Goal: Check status: Check status

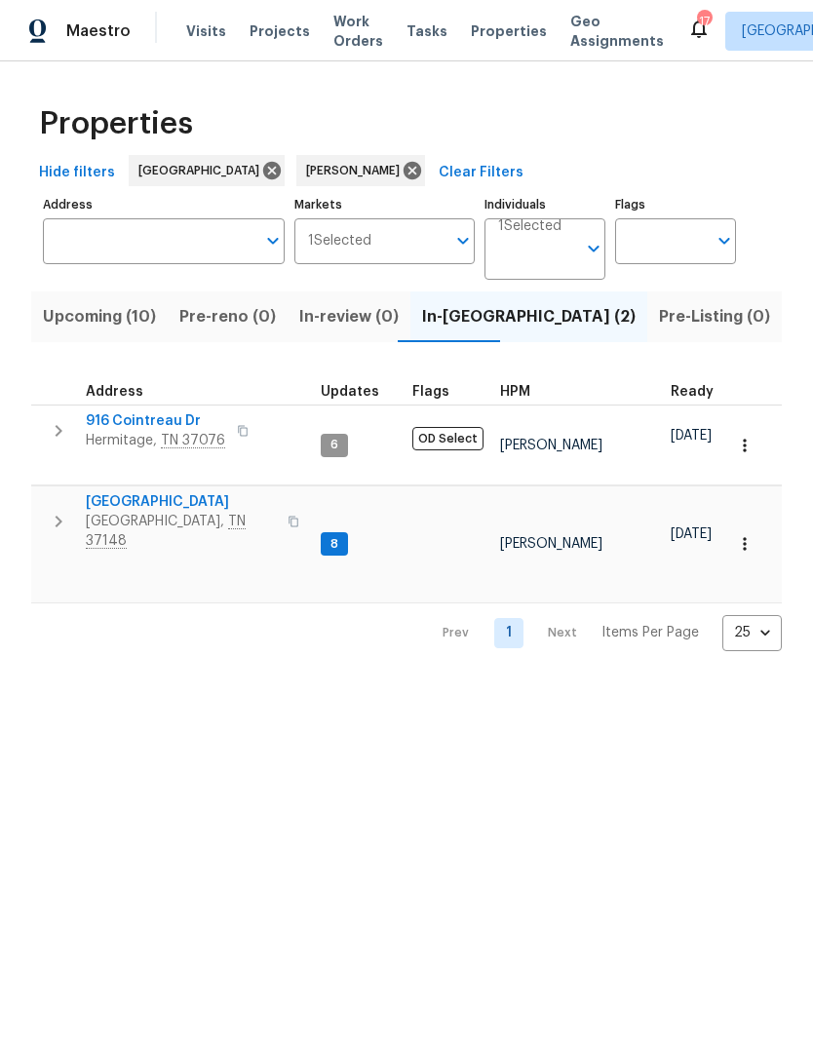
click at [48, 426] on icon "button" at bounding box center [58, 430] width 23 height 23
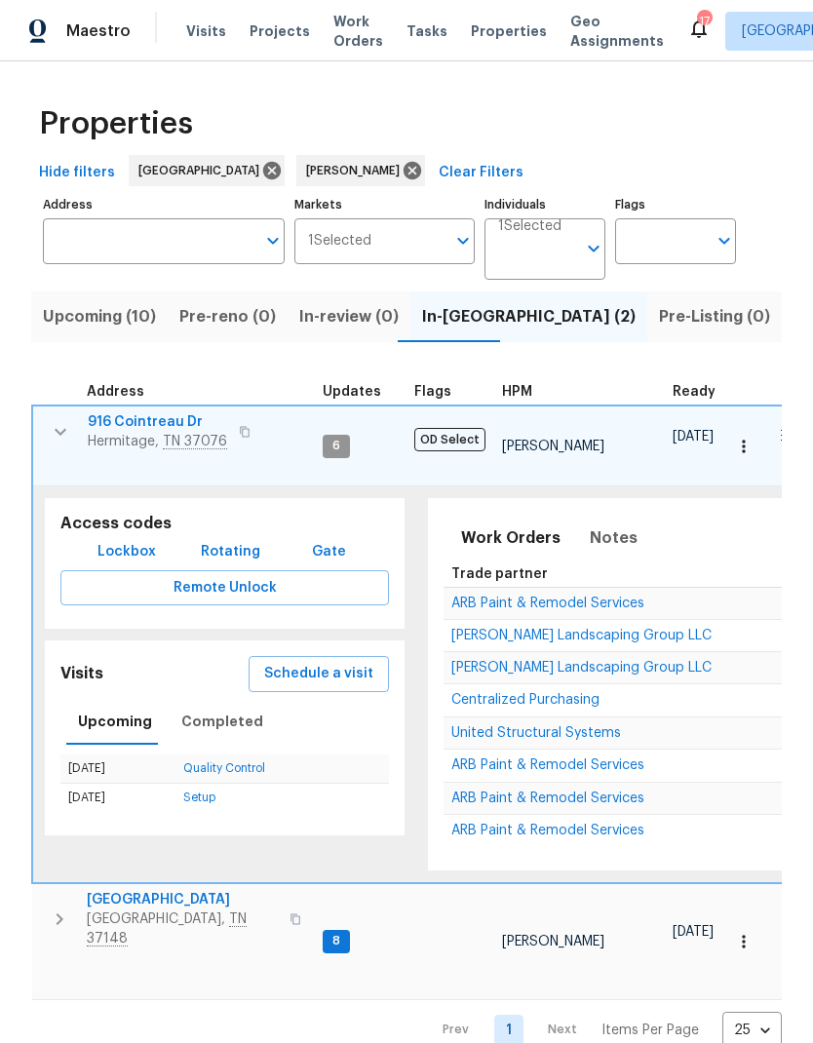
click at [475, 596] on span "ARB Paint & Remodel Services" at bounding box center [547, 603] width 193 height 14
click at [740, 448] on button "button" at bounding box center [743, 446] width 43 height 43
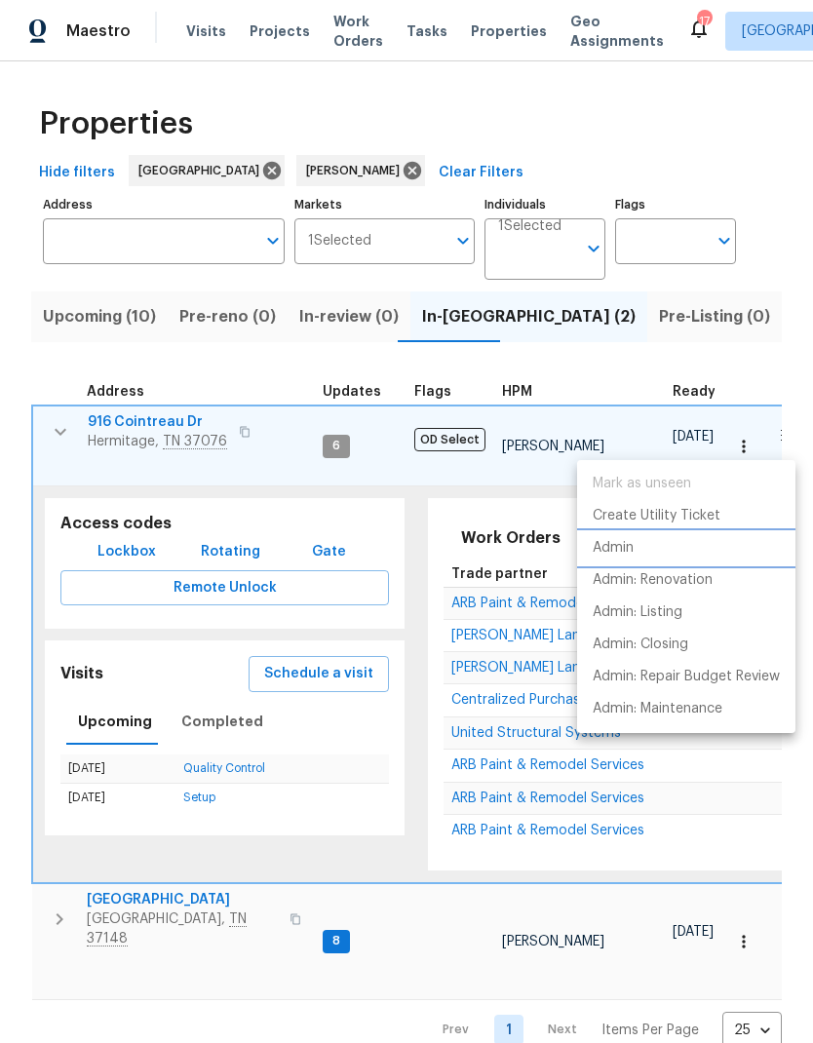
click at [630, 554] on p "Admin" at bounding box center [612, 548] width 41 height 20
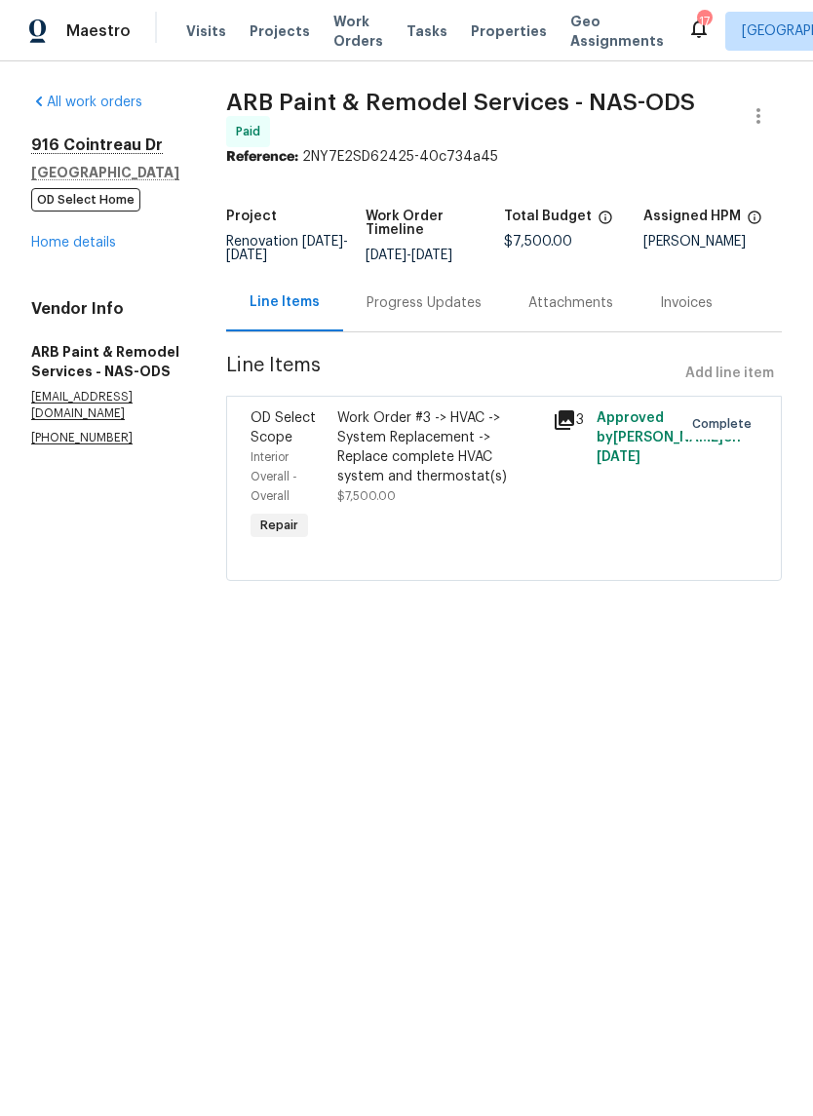
click at [347, 50] on span "Work Orders" at bounding box center [358, 31] width 50 height 39
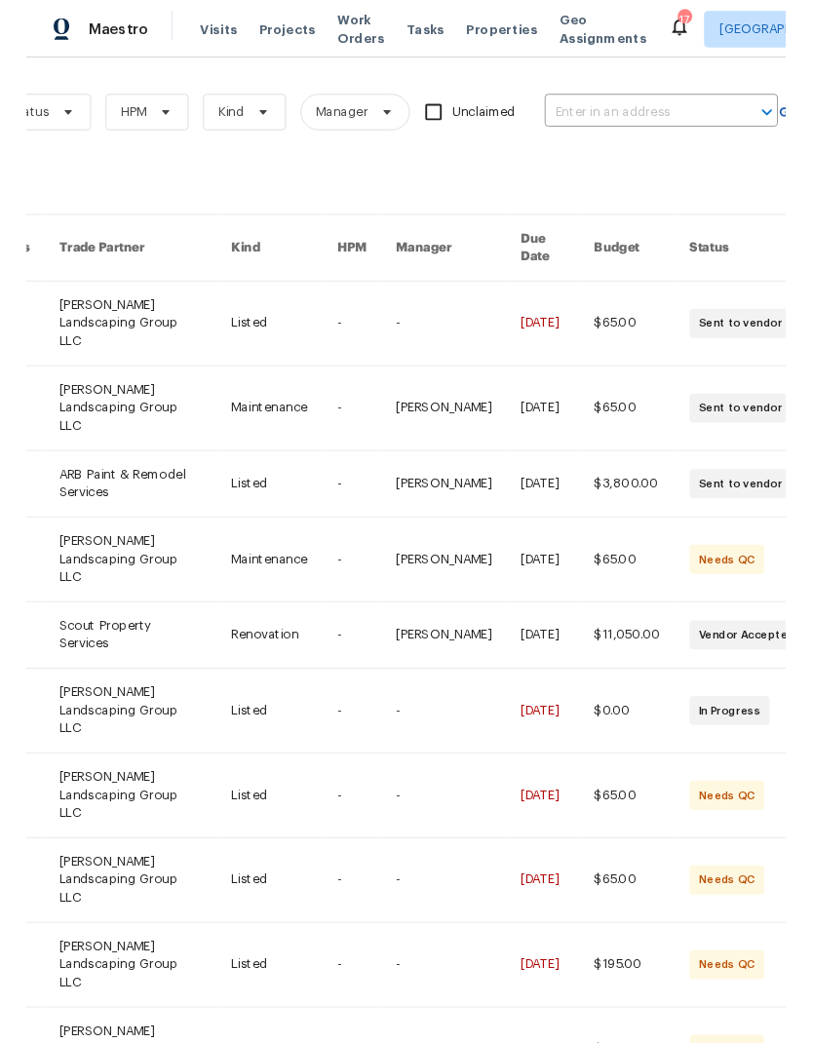
scroll to position [0, 269]
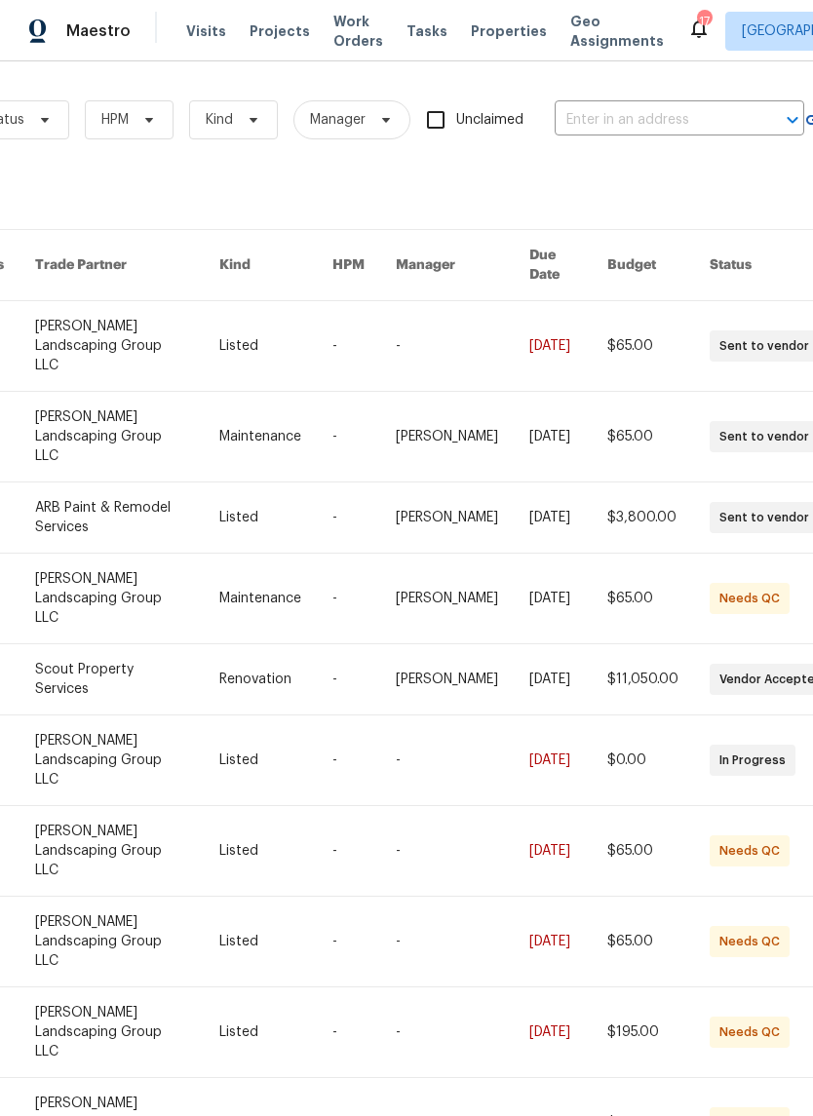
click at [604, 123] on input "text" at bounding box center [651, 120] width 195 height 30
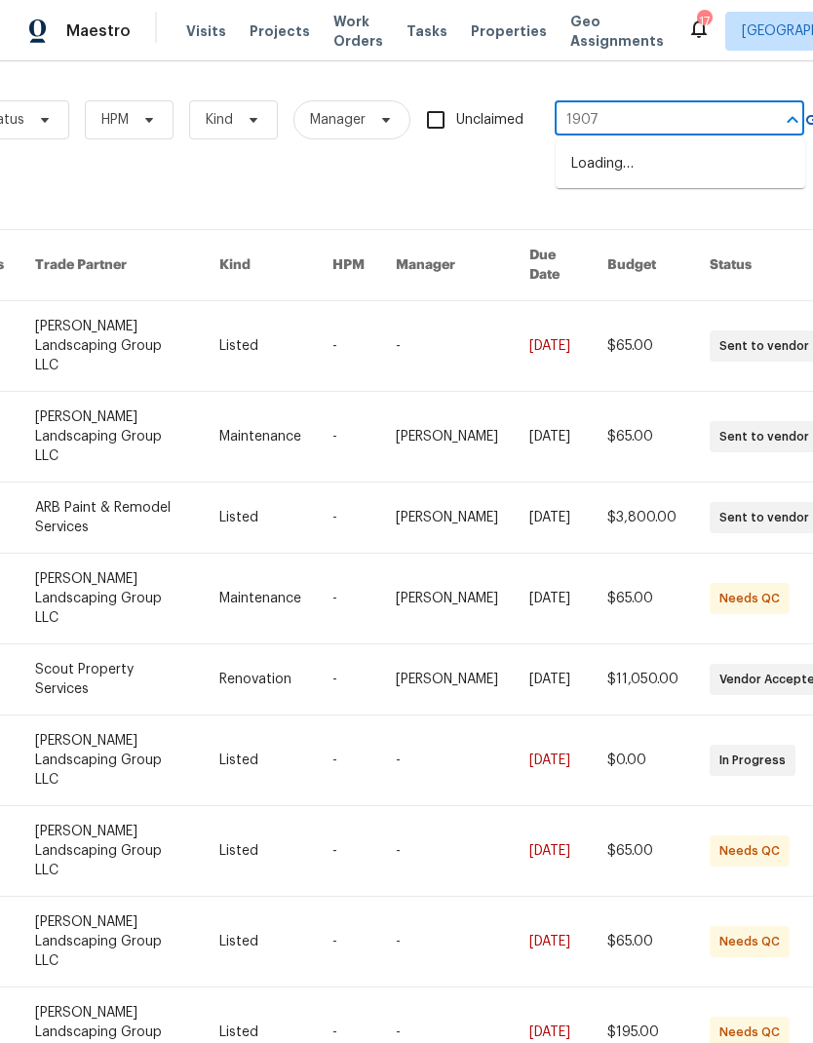
type input "1907 s"
click at [723, 176] on li "1907 Secretariate Ct, Clarksville, TN 37042" at bounding box center [679, 184] width 249 height 73
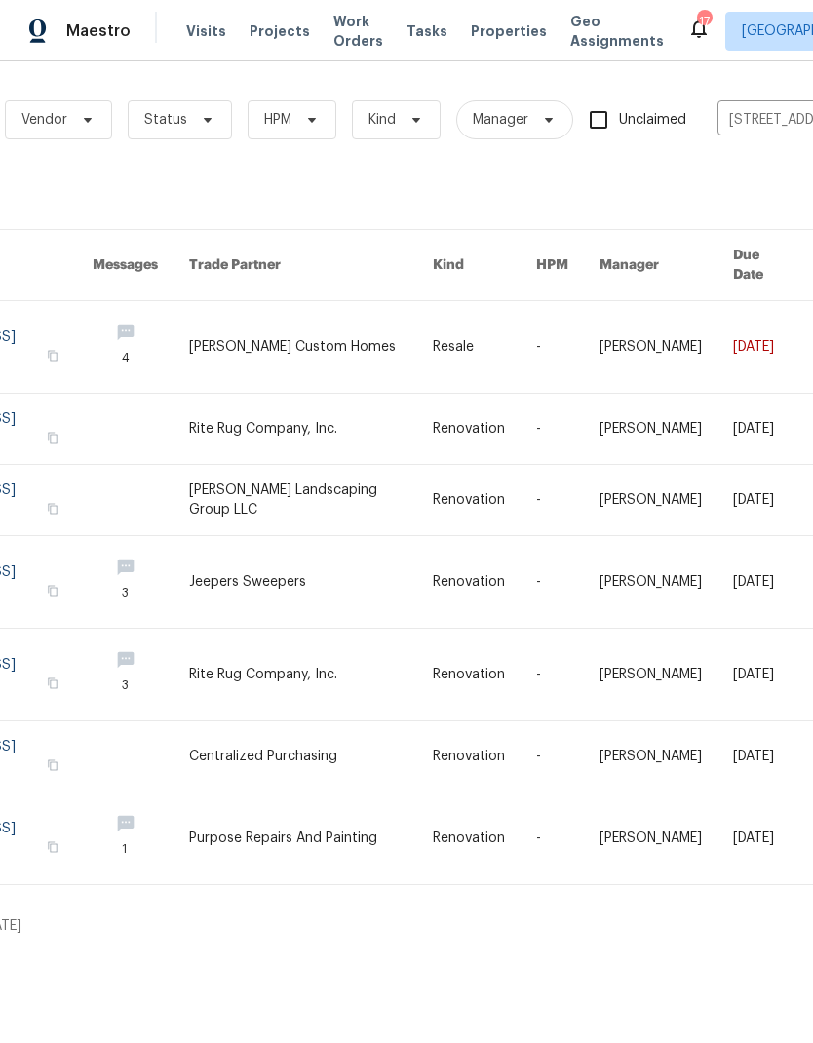
scroll to position [0, 94]
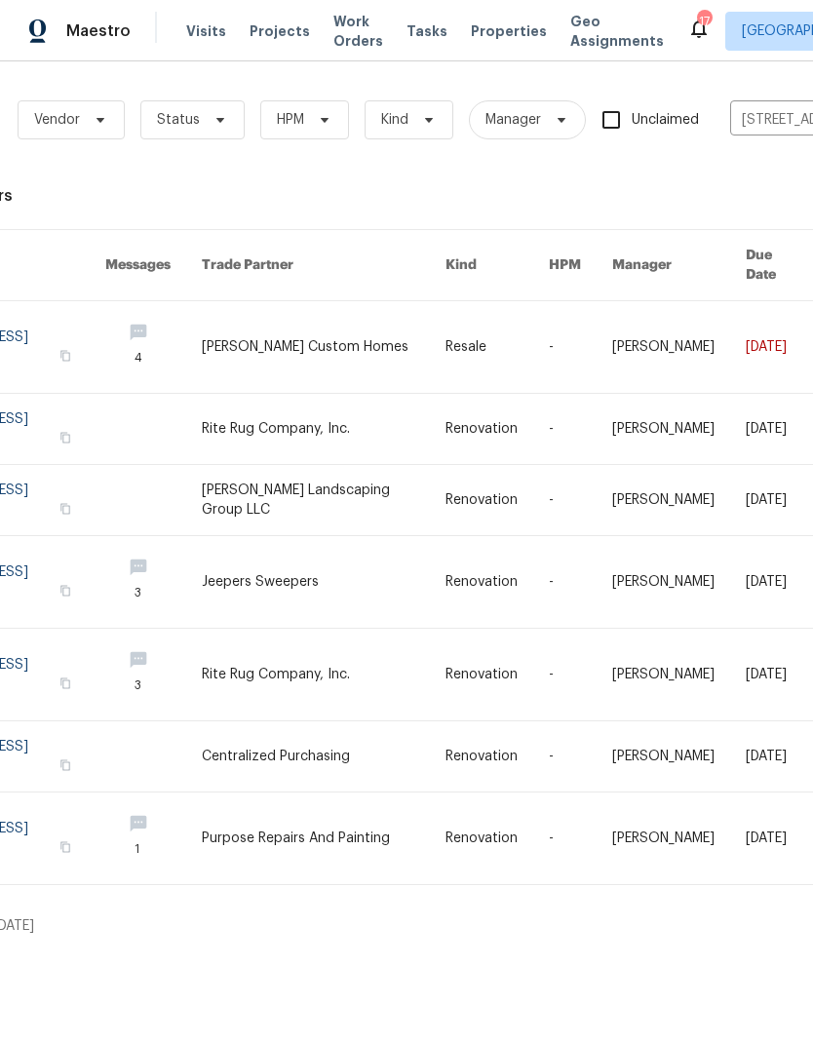
click at [335, 326] on link at bounding box center [324, 347] width 244 height 92
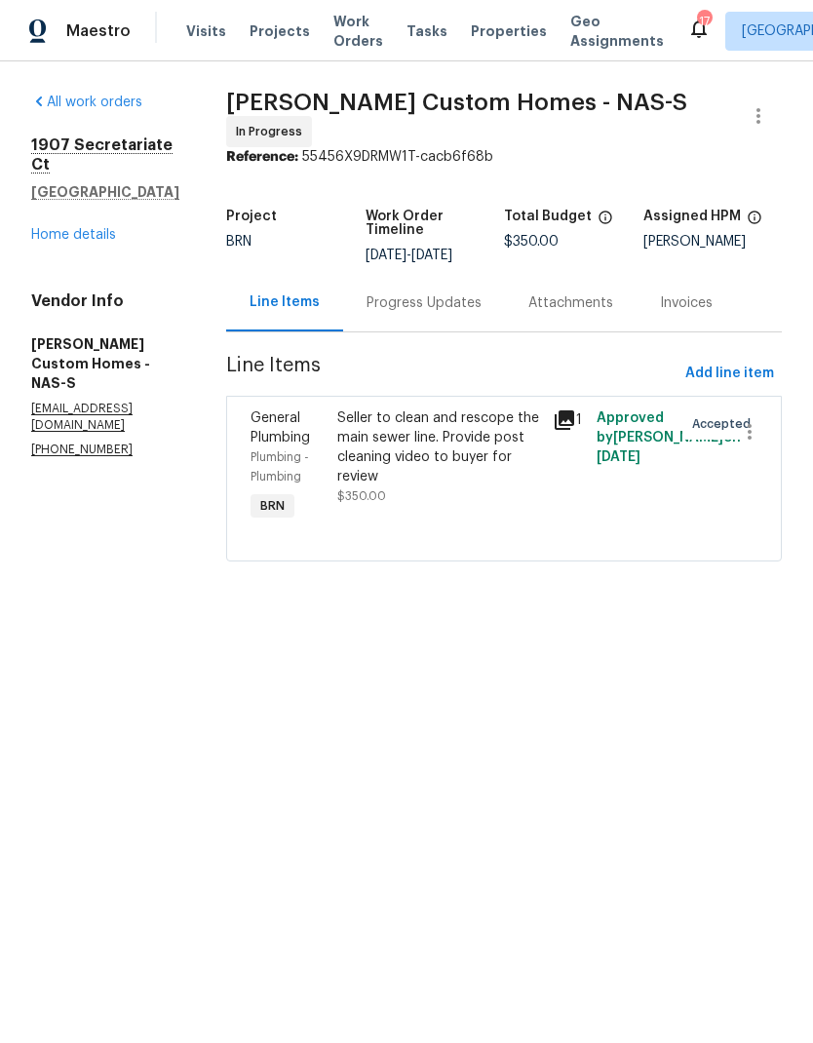
click at [410, 293] on div "Progress Updates" at bounding box center [423, 302] width 115 height 19
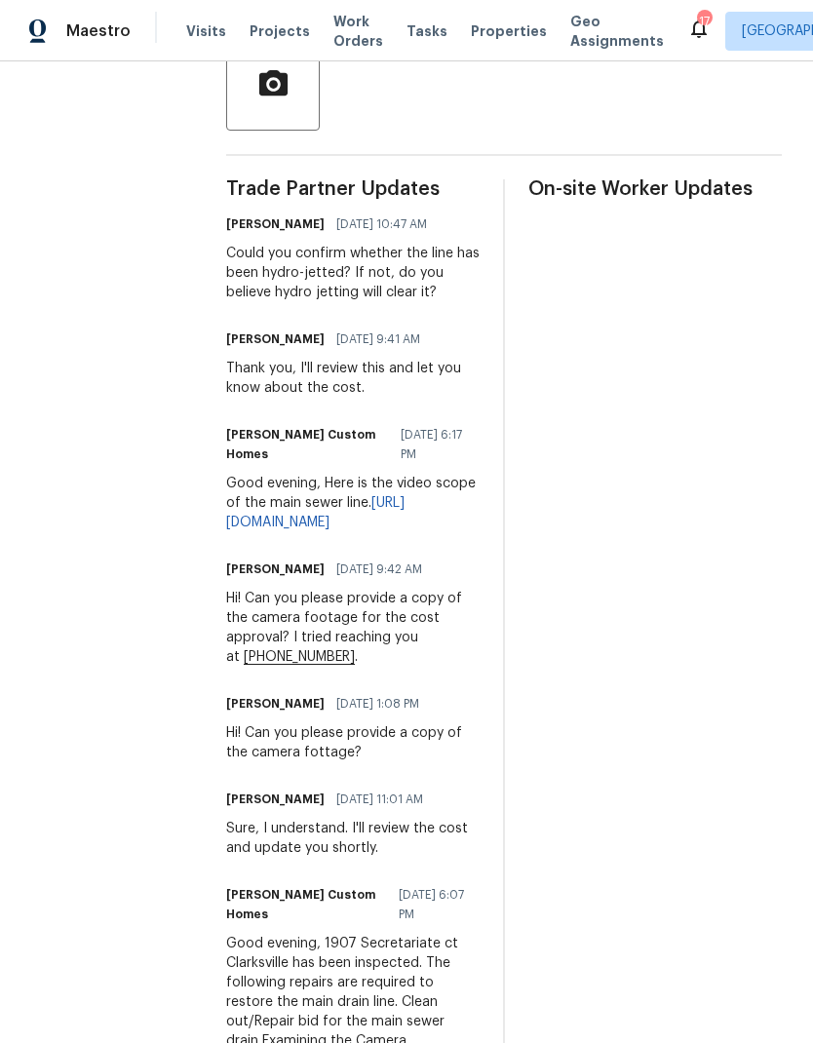
scroll to position [524, 0]
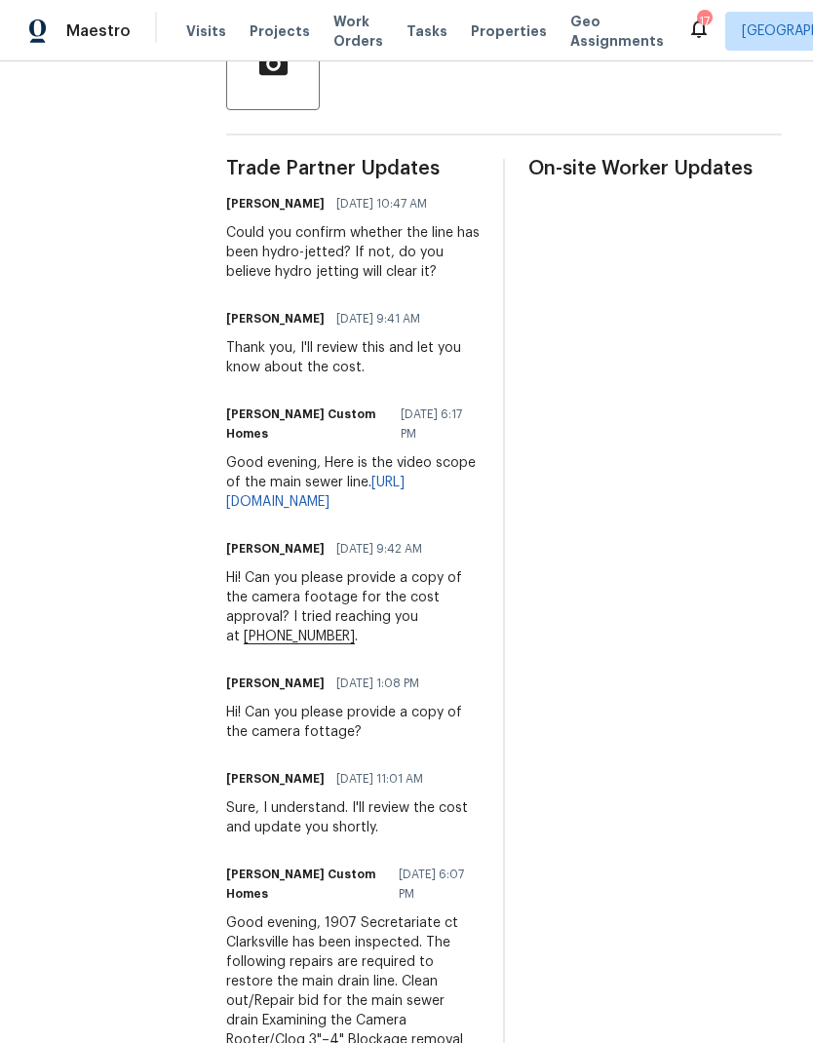
click at [22, 401] on div "All work orders 1907 Secretariate Ct Clarksville, TN 37042 Home details Vendor …" at bounding box center [406, 988] width 813 height 2902
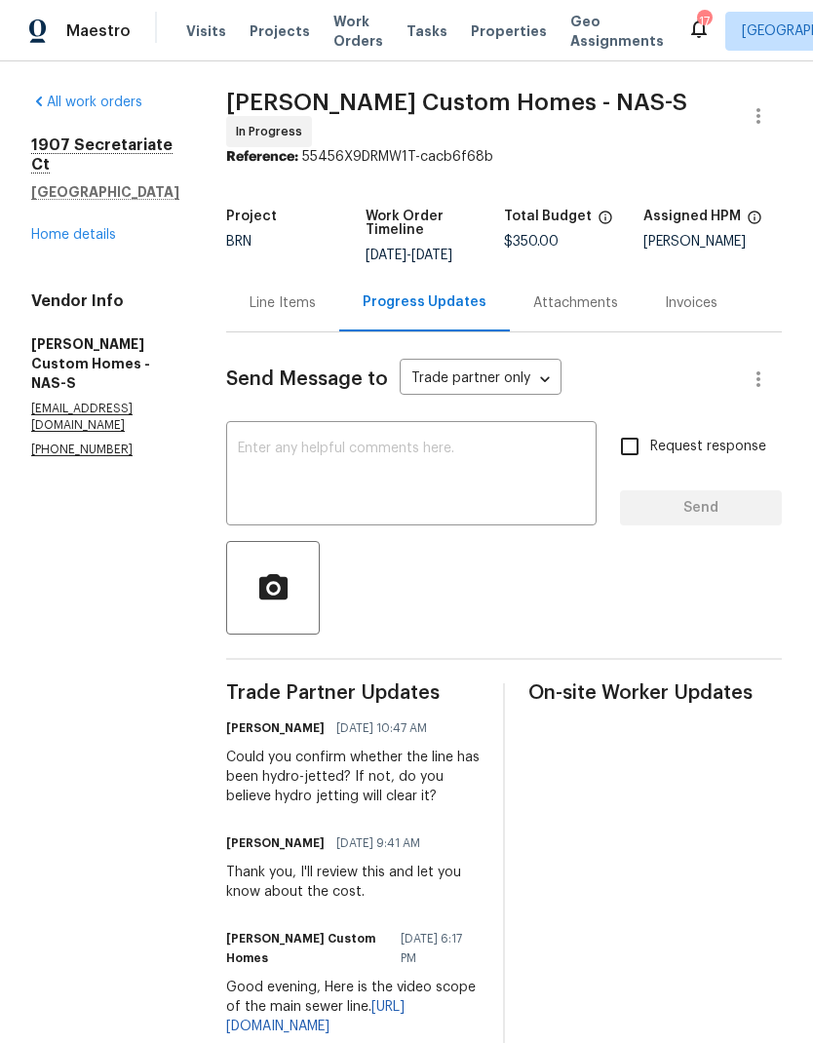
scroll to position [0, 0]
click at [291, 295] on div "Line Items" at bounding box center [282, 302] width 66 height 19
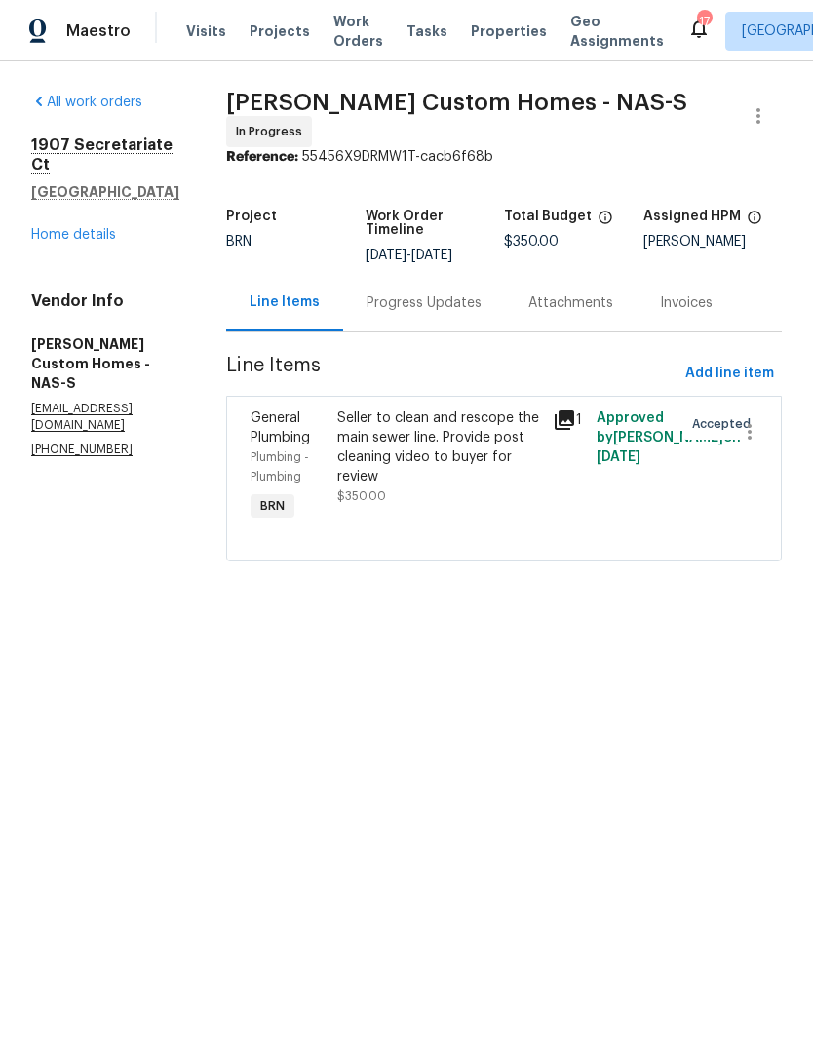
click at [437, 296] on div "Progress Updates" at bounding box center [423, 302] width 115 height 19
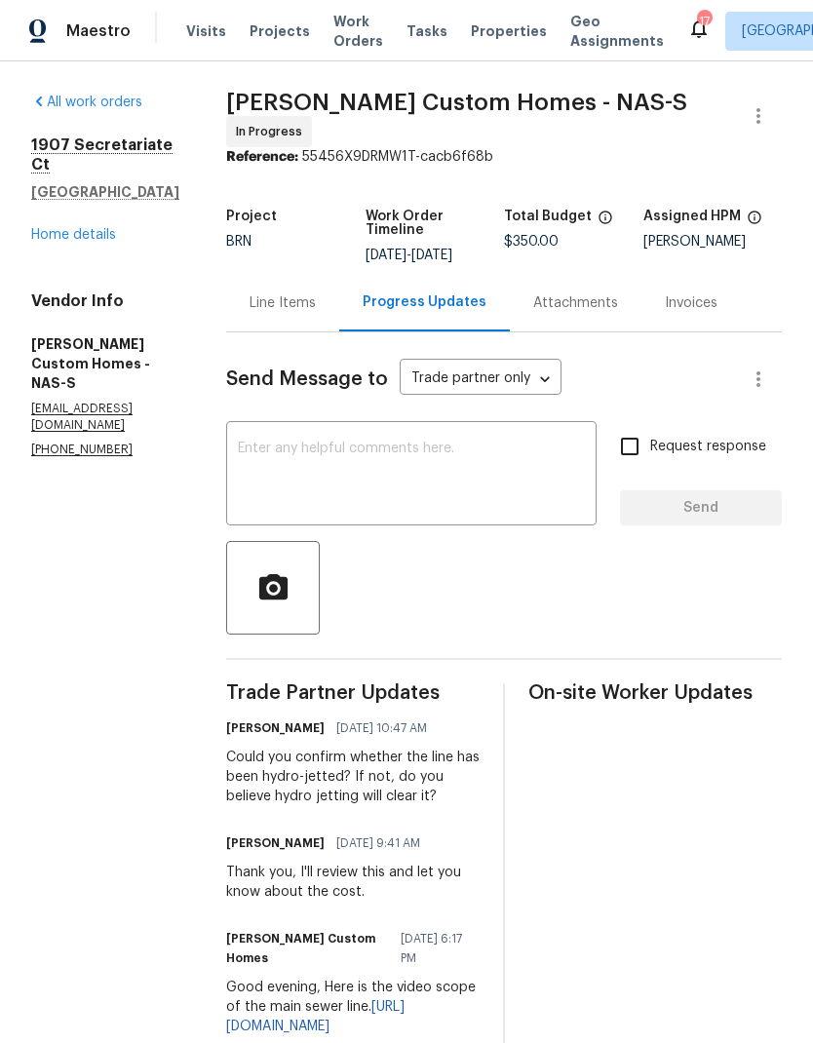
click at [296, 293] on div "Line Items" at bounding box center [282, 302] width 66 height 19
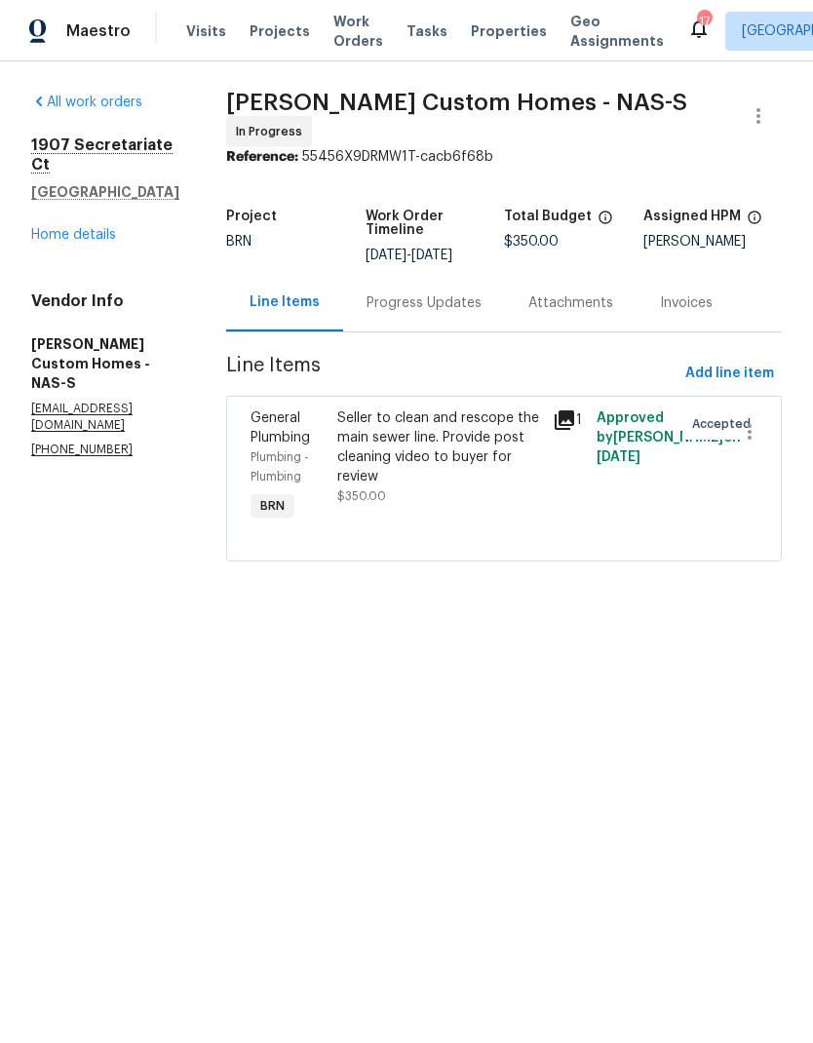
click at [441, 293] on div "Progress Updates" at bounding box center [423, 302] width 115 height 19
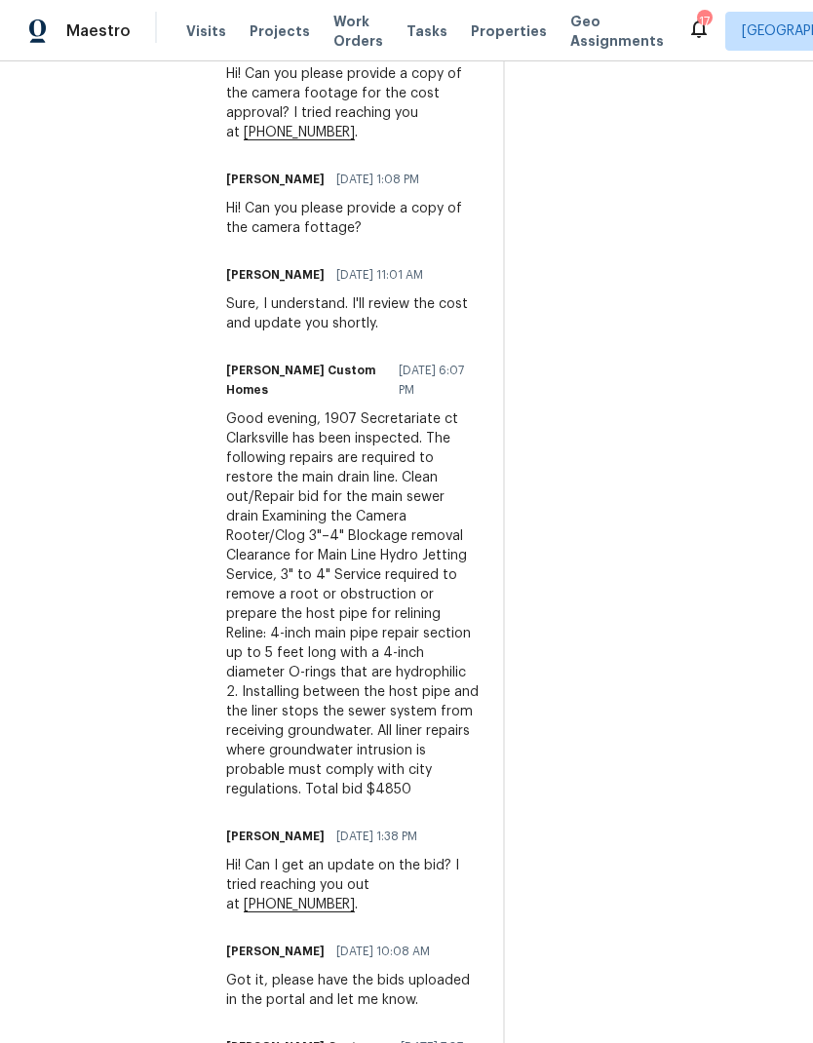
scroll to position [1027, 0]
click at [602, 754] on div "On-site Worker Updates" at bounding box center [654, 780] width 253 height 2249
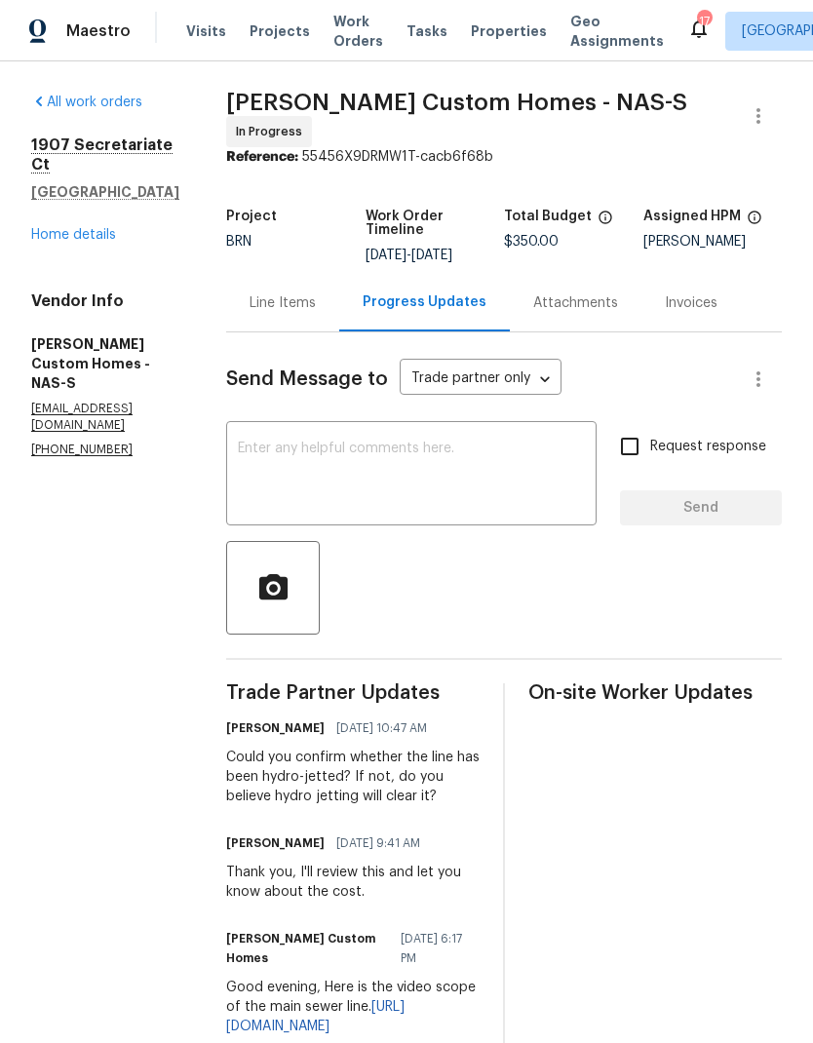
scroll to position [0, 0]
click at [351, 500] on textarea at bounding box center [411, 475] width 347 height 68
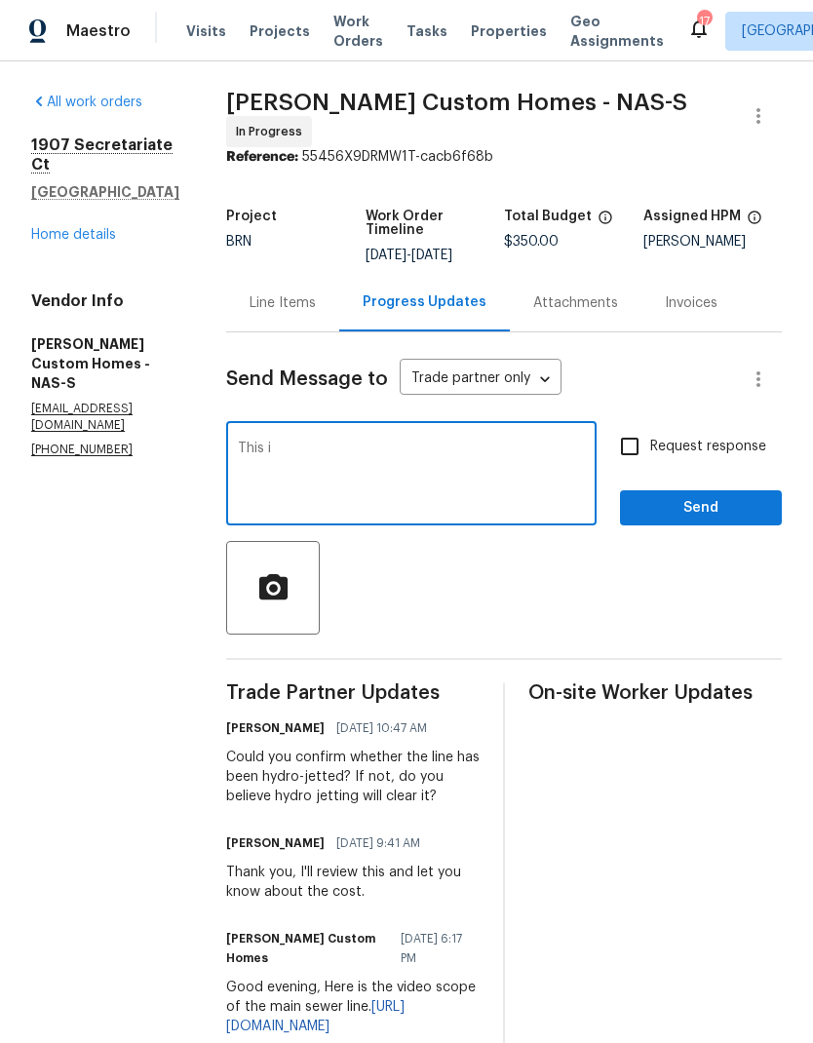
type textarea "This is"
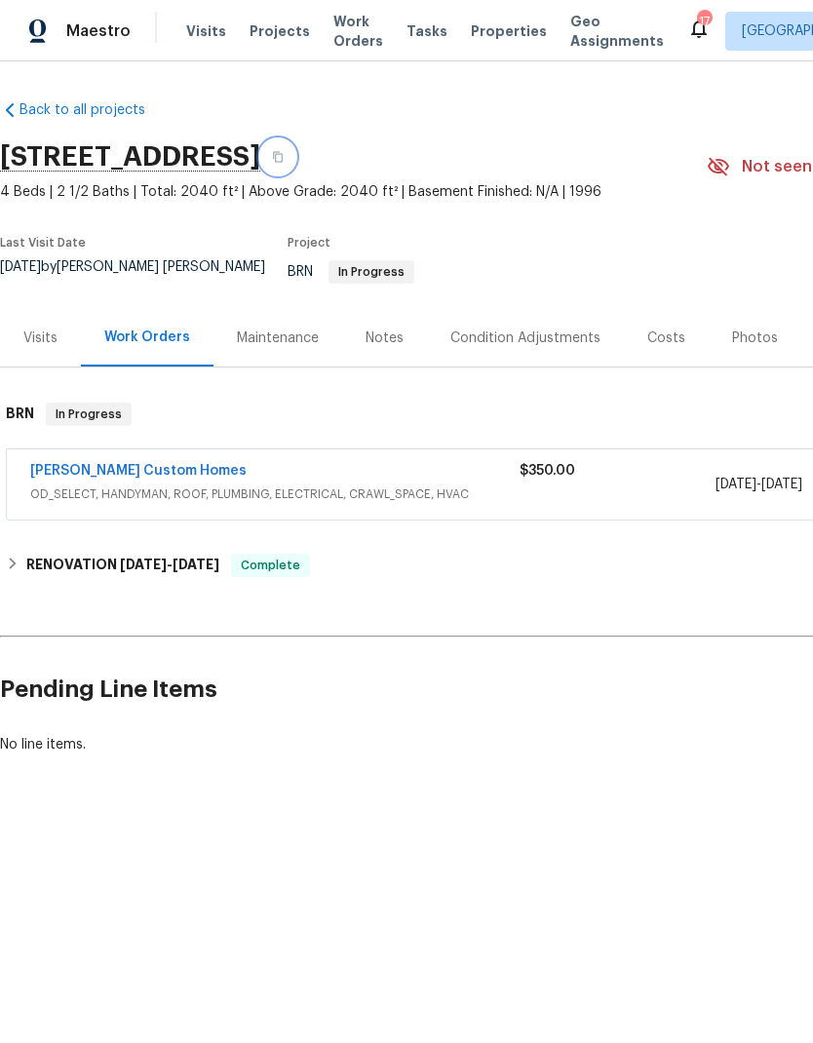
click at [283, 154] on icon "button" at bounding box center [278, 157] width 10 height 11
